Goal: Information Seeking & Learning: Learn about a topic

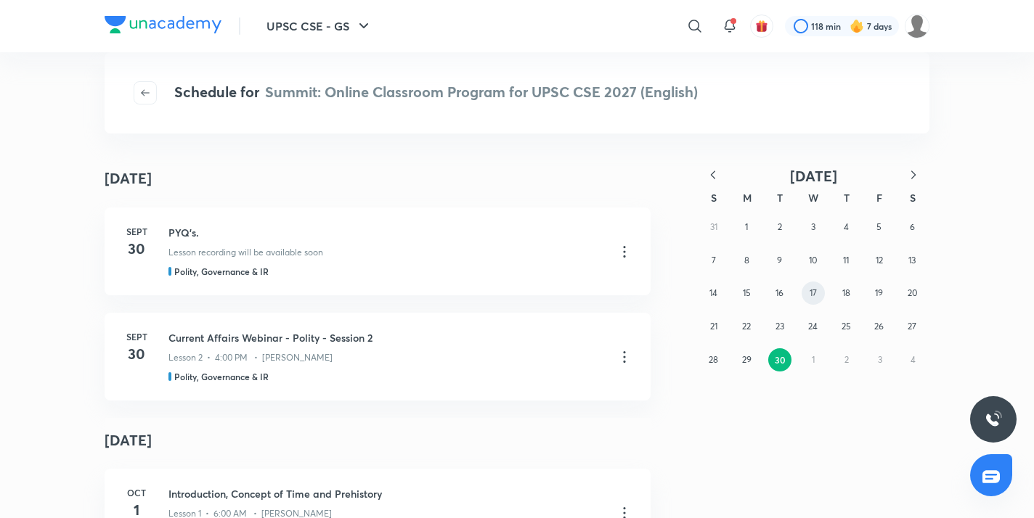
click at [816, 293] on abbr "17" at bounding box center [813, 293] width 7 height 11
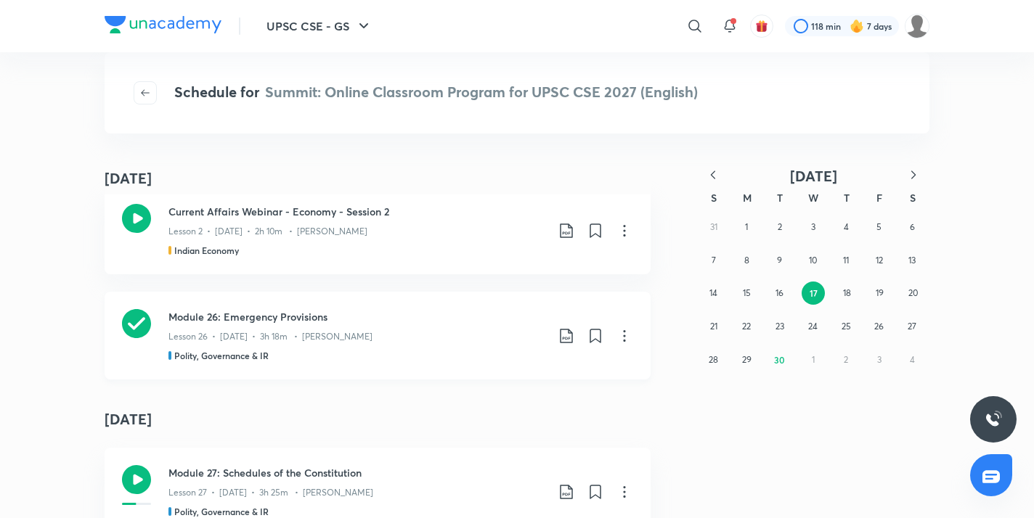
scroll to position [23, 0]
click at [564, 338] on icon at bounding box center [566, 334] width 17 height 17
click at [483, 415] on p "With annotation" at bounding box center [452, 412] width 75 height 15
click at [590, 40] on div "​" at bounding box center [575, 26] width 267 height 35
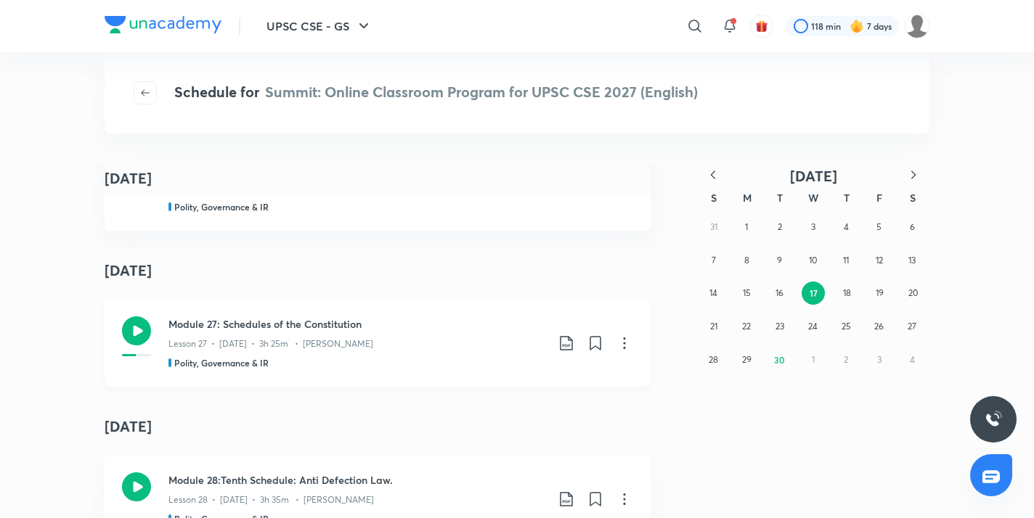
scroll to position [229, 0]
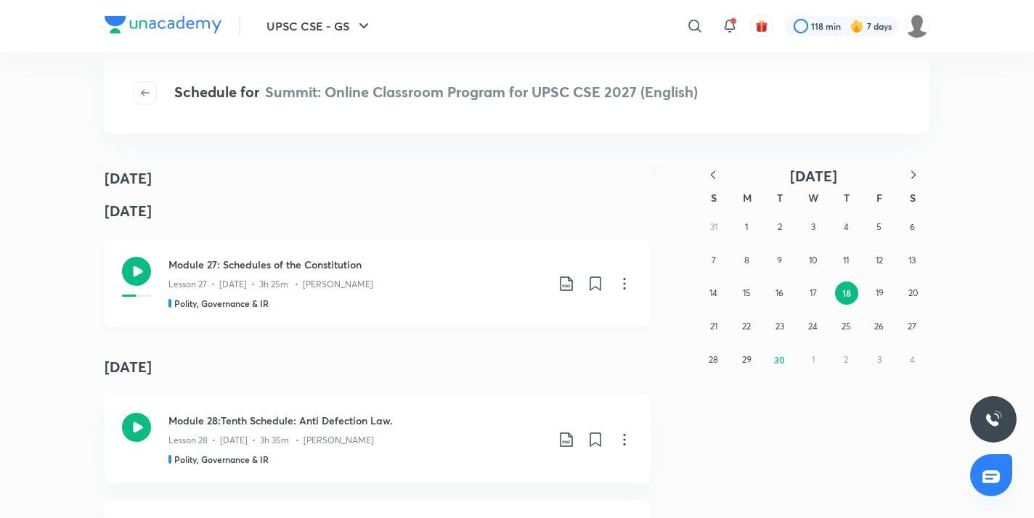
click at [136, 277] on icon at bounding box center [136, 271] width 29 height 29
